Goal: Communication & Community: Participate in discussion

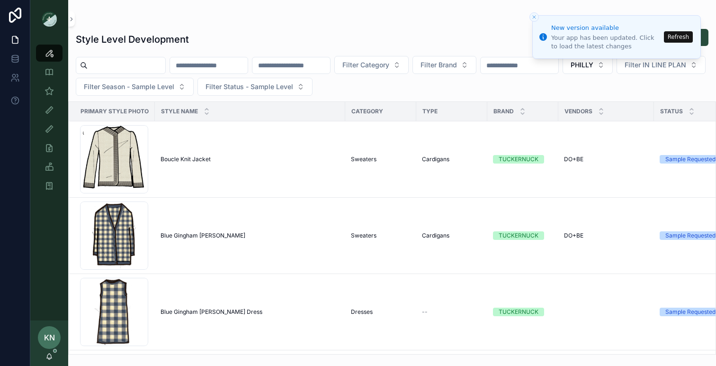
scroll to position [238, 0]
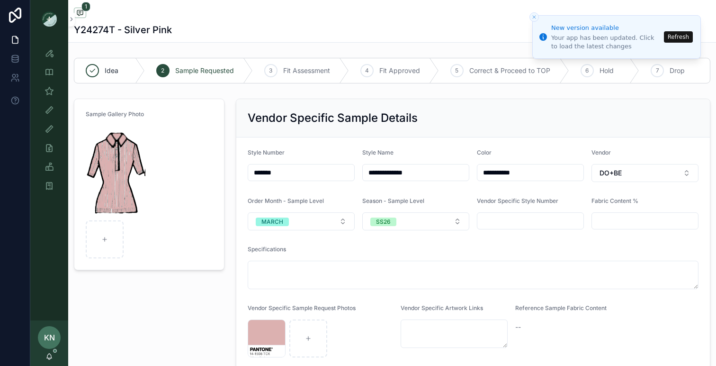
scroll to position [118, 0]
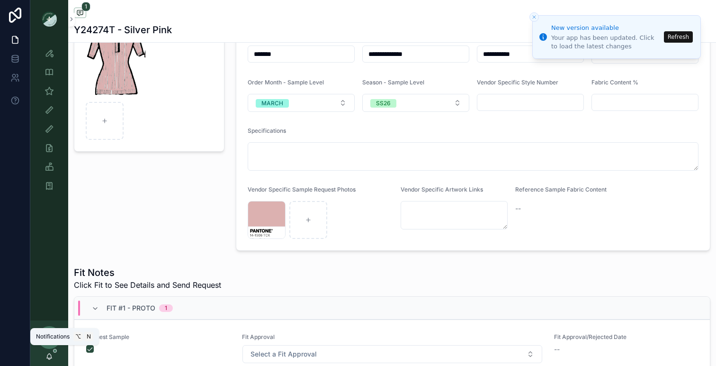
click at [50, 355] on icon "scrollable content" at bounding box center [49, 356] width 8 height 8
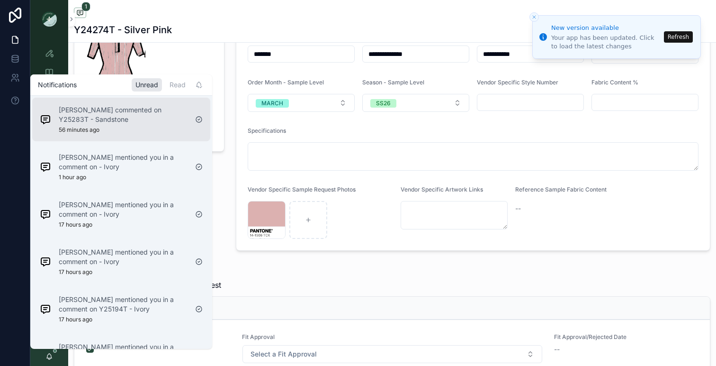
click at [143, 127] on div "[PERSON_NAME] commented on Y25283T - Sandstone 56 minutes ago" at bounding box center [123, 119] width 129 height 28
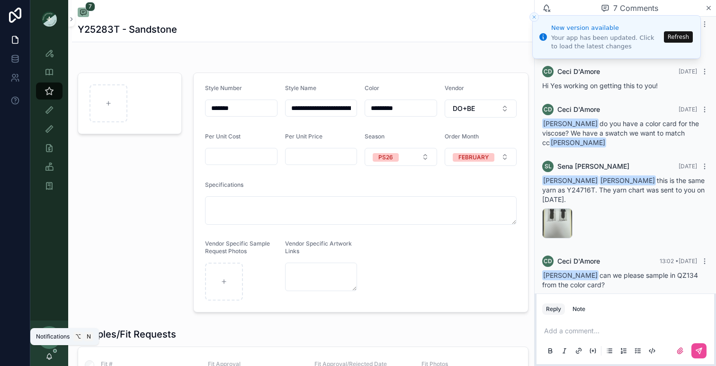
click at [50, 358] on icon "scrollable content" at bounding box center [49, 358] width 2 height 1
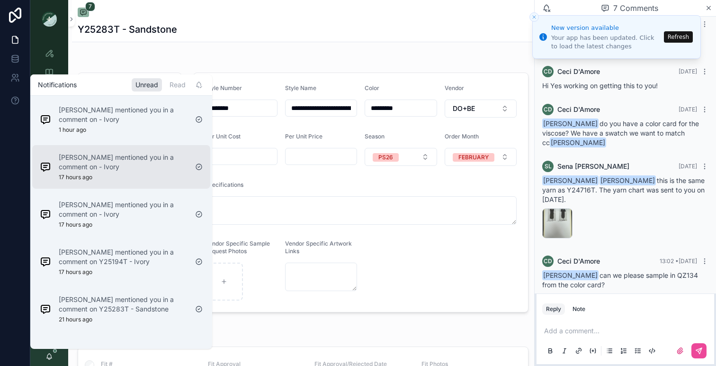
click at [113, 176] on div "[PERSON_NAME] mentioned you in a comment on - Ivory 17 hours ago" at bounding box center [123, 167] width 129 height 28
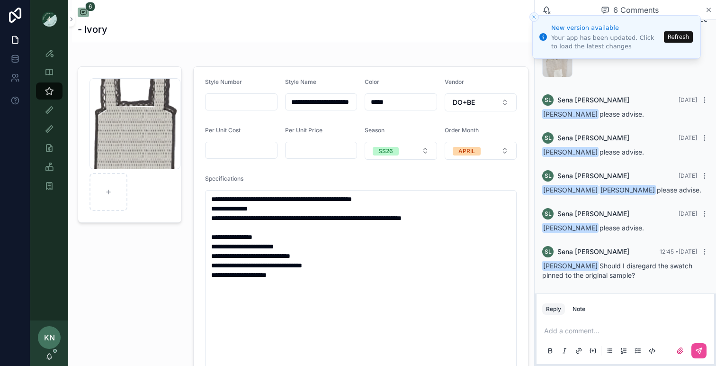
scroll to position [7, 0]
click at [570, 333] on p "scrollable content" at bounding box center [627, 330] width 166 height 9
click at [592, 313] on span "[EMAIL_ADDRESS][DOMAIN_NAME]" at bounding box center [618, 314] width 114 height 9
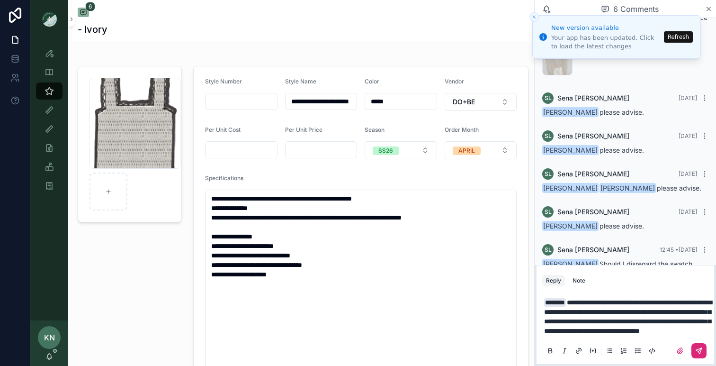
click at [704, 345] on button "scrollable content" at bounding box center [699, 350] width 15 height 15
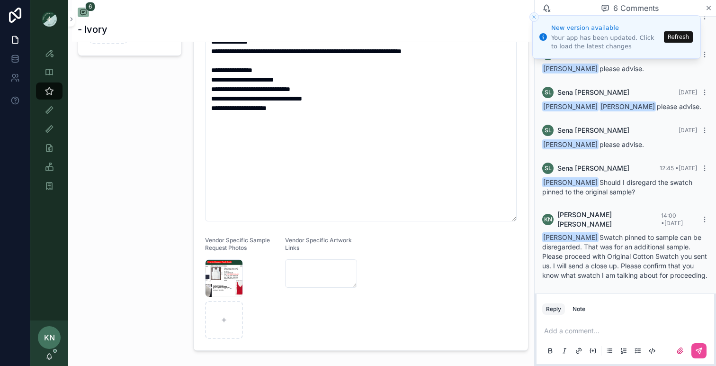
scroll to position [178, 0]
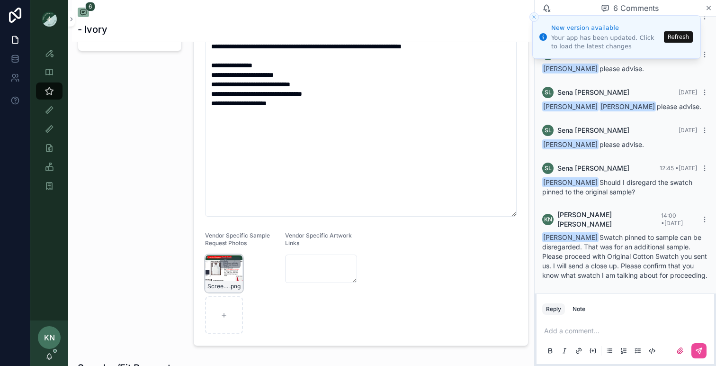
click at [225, 280] on div "Screenshot-2025-07-29-at-1.58.41-PM .png" at bounding box center [224, 285] width 37 height 11
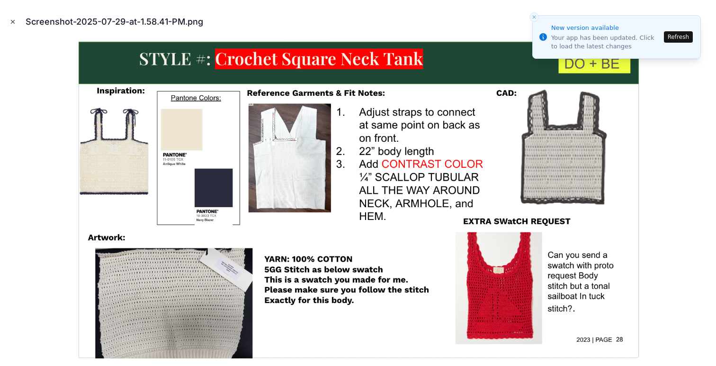
click at [10, 19] on icon "Close modal" at bounding box center [12, 21] width 7 height 7
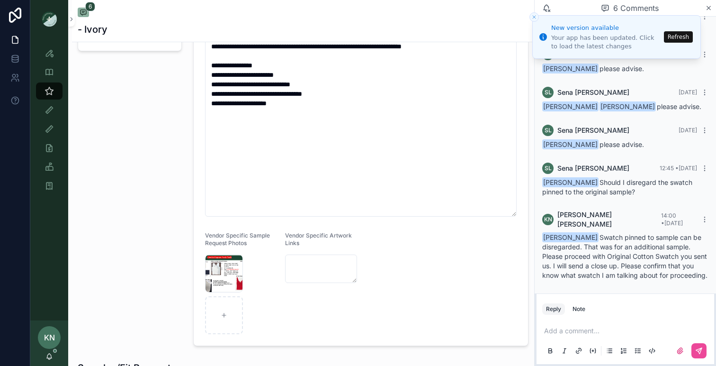
click at [562, 328] on p "scrollable content" at bounding box center [627, 330] width 166 height 9
click at [590, 312] on span "[EMAIL_ADDRESS][DOMAIN_NAME]" at bounding box center [618, 314] width 114 height 9
click at [233, 267] on div "scrollable content" at bounding box center [230, 262] width 21 height 11
click at [234, 268] on div "scrollable content" at bounding box center [230, 262] width 21 height 11
click at [215, 283] on span "Screenshot-2025-07-29-at-1.58.41-PM" at bounding box center [218, 286] width 22 height 8
